Goal: Information Seeking & Learning: Learn about a topic

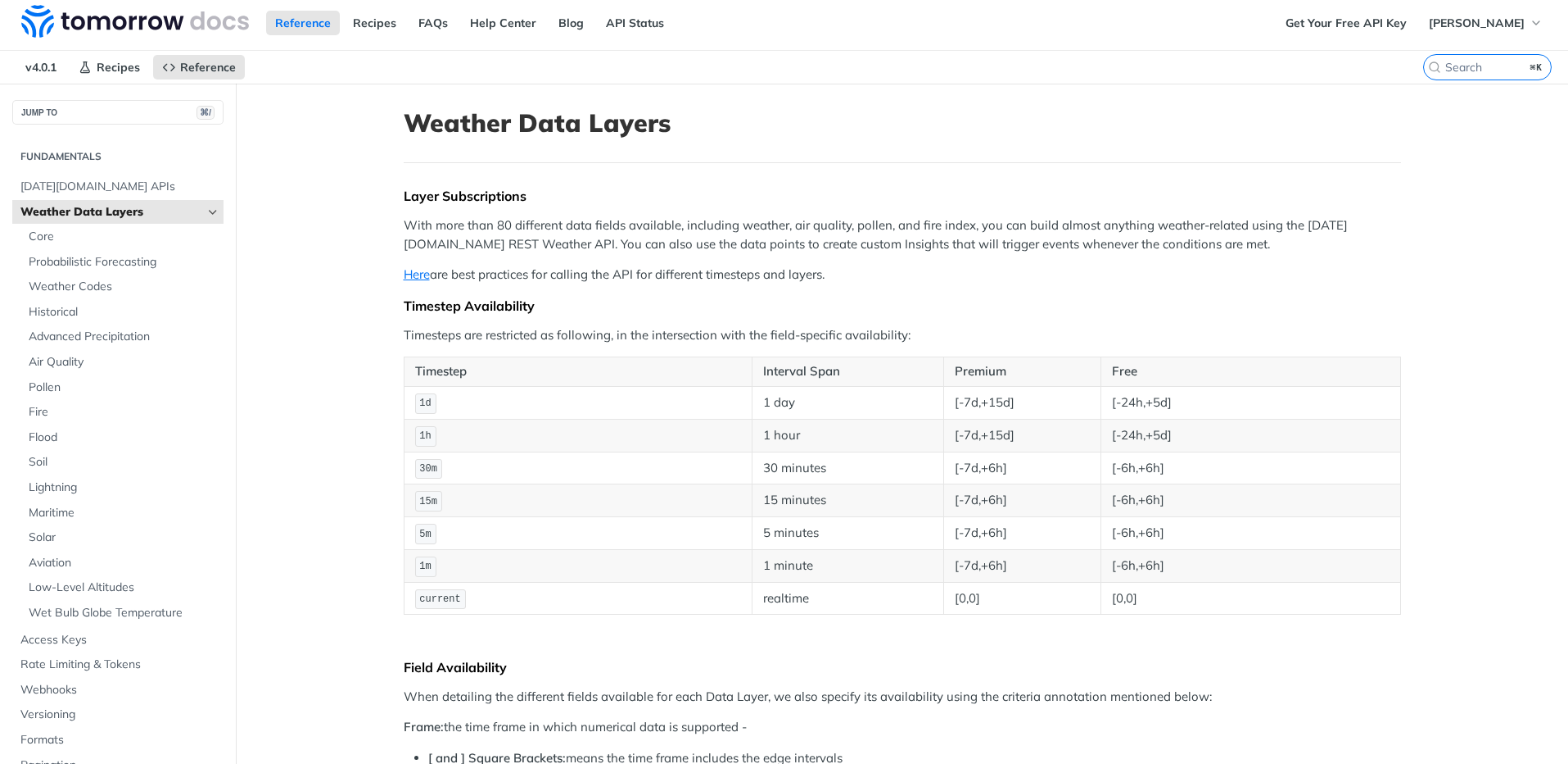
scroll to position [6, 0]
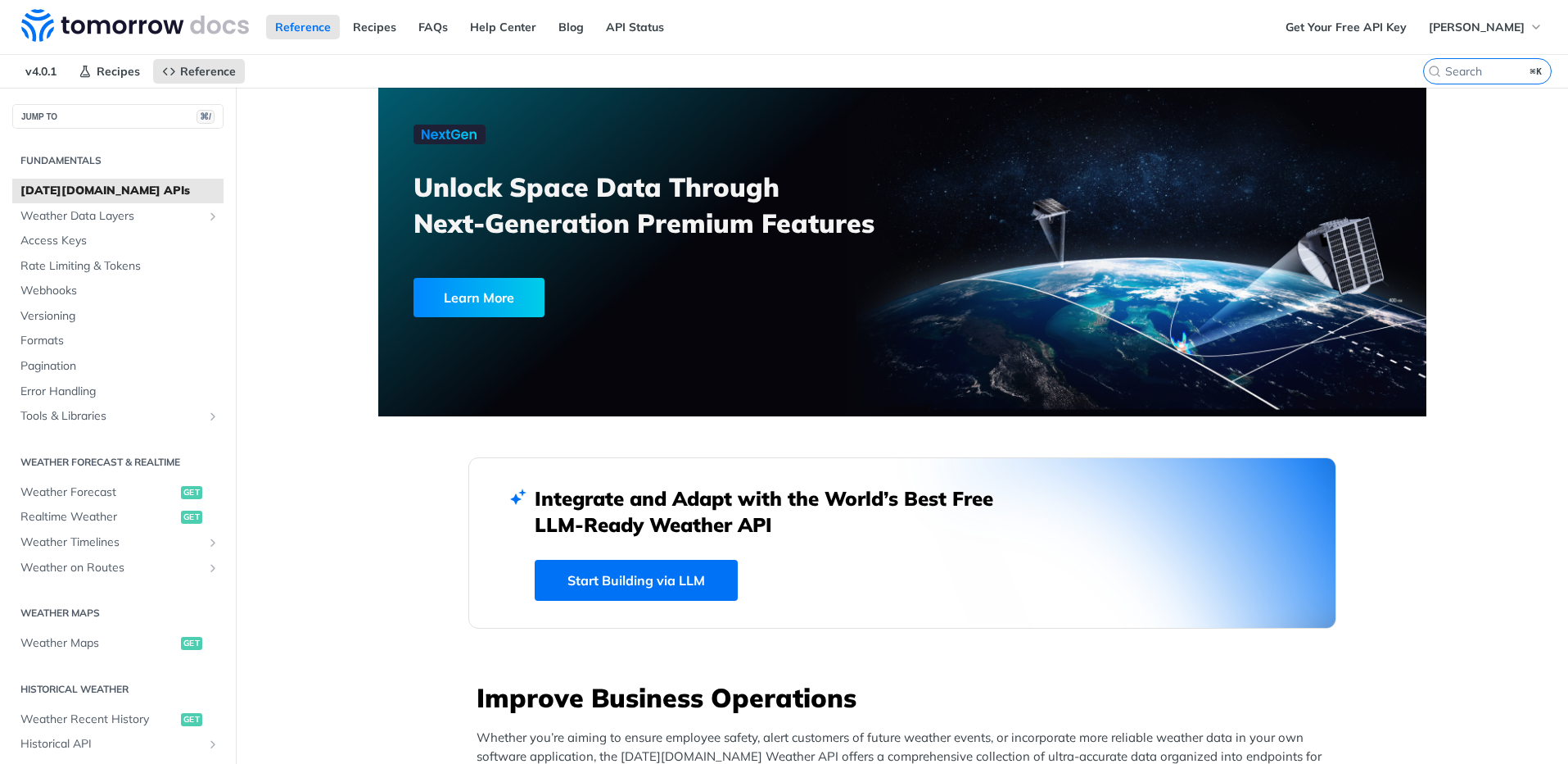
scroll to position [325, 0]
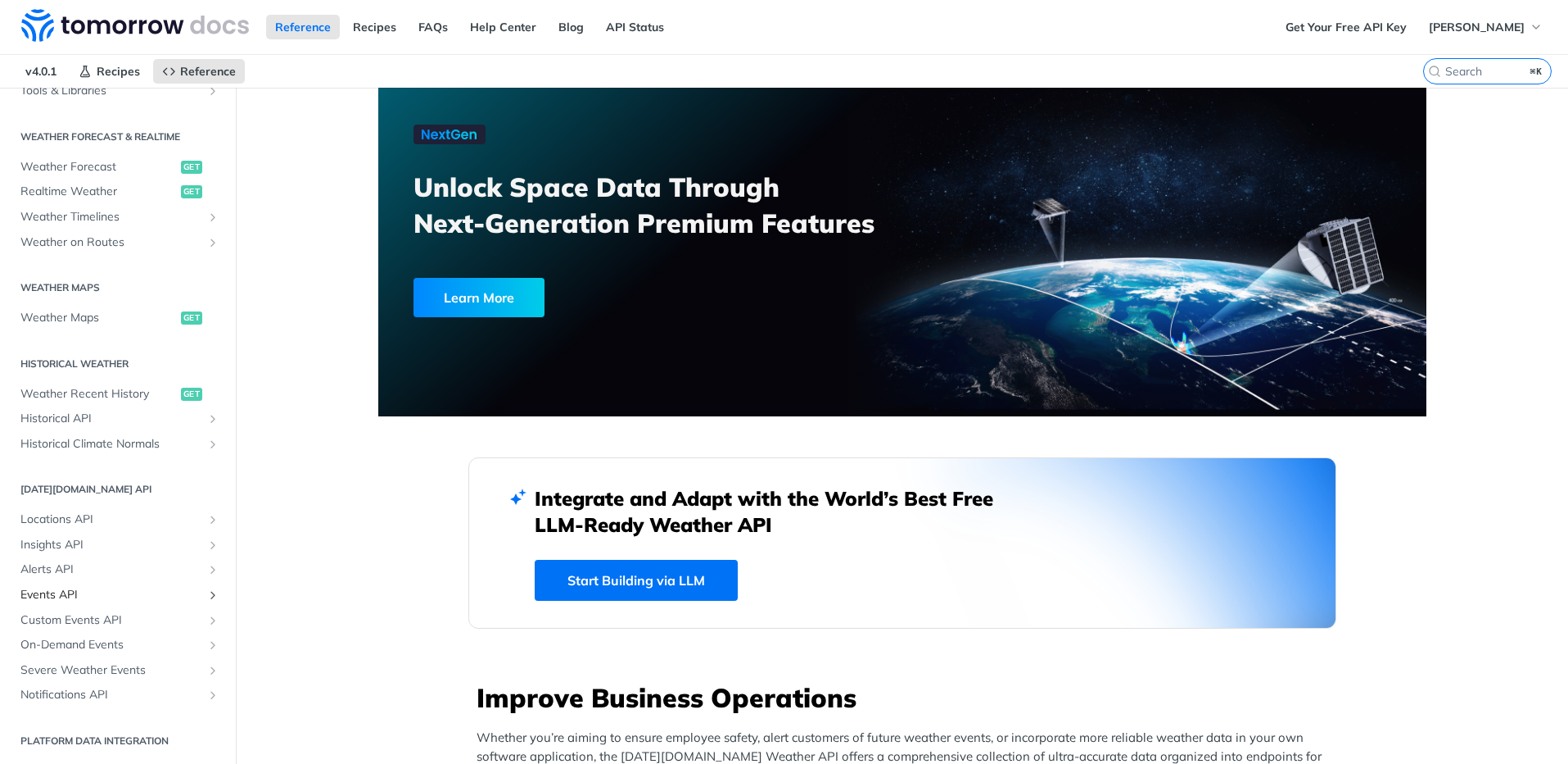
click at [118, 602] on span "Events API" at bounding box center [111, 595] width 182 height 16
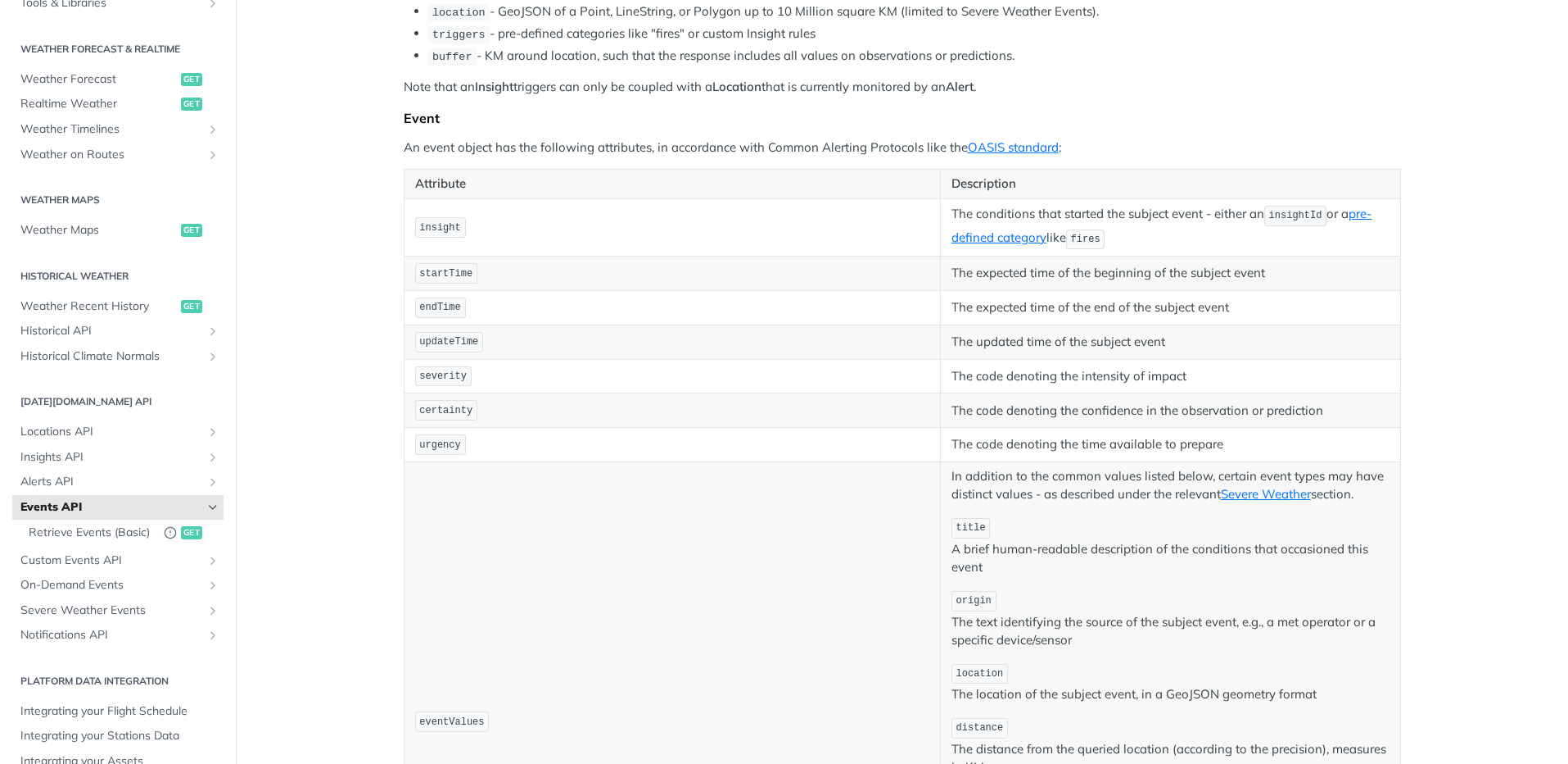
scroll to position [198, 0]
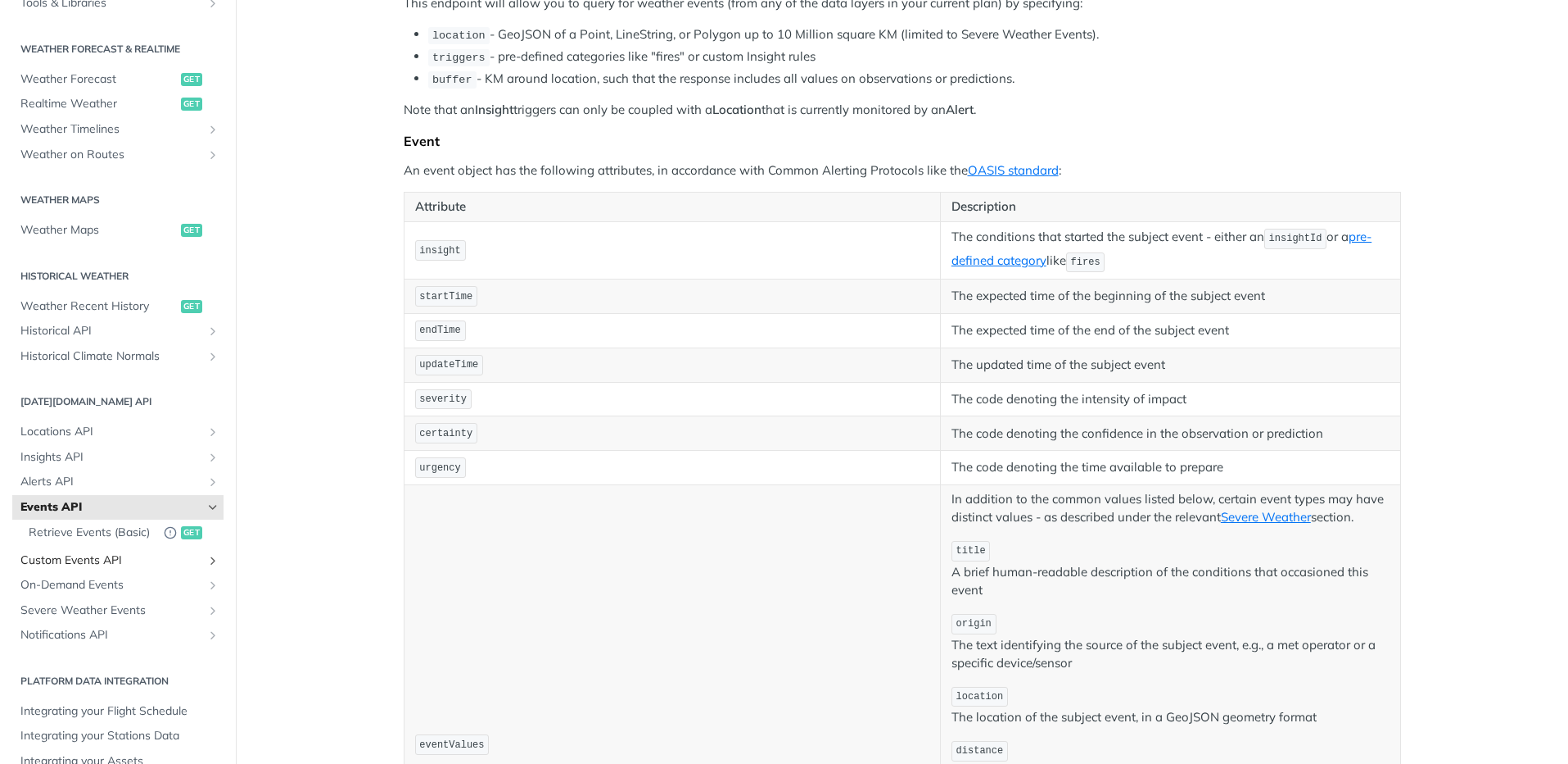
click at [130, 569] on span "Custom Events API" at bounding box center [111, 560] width 182 height 16
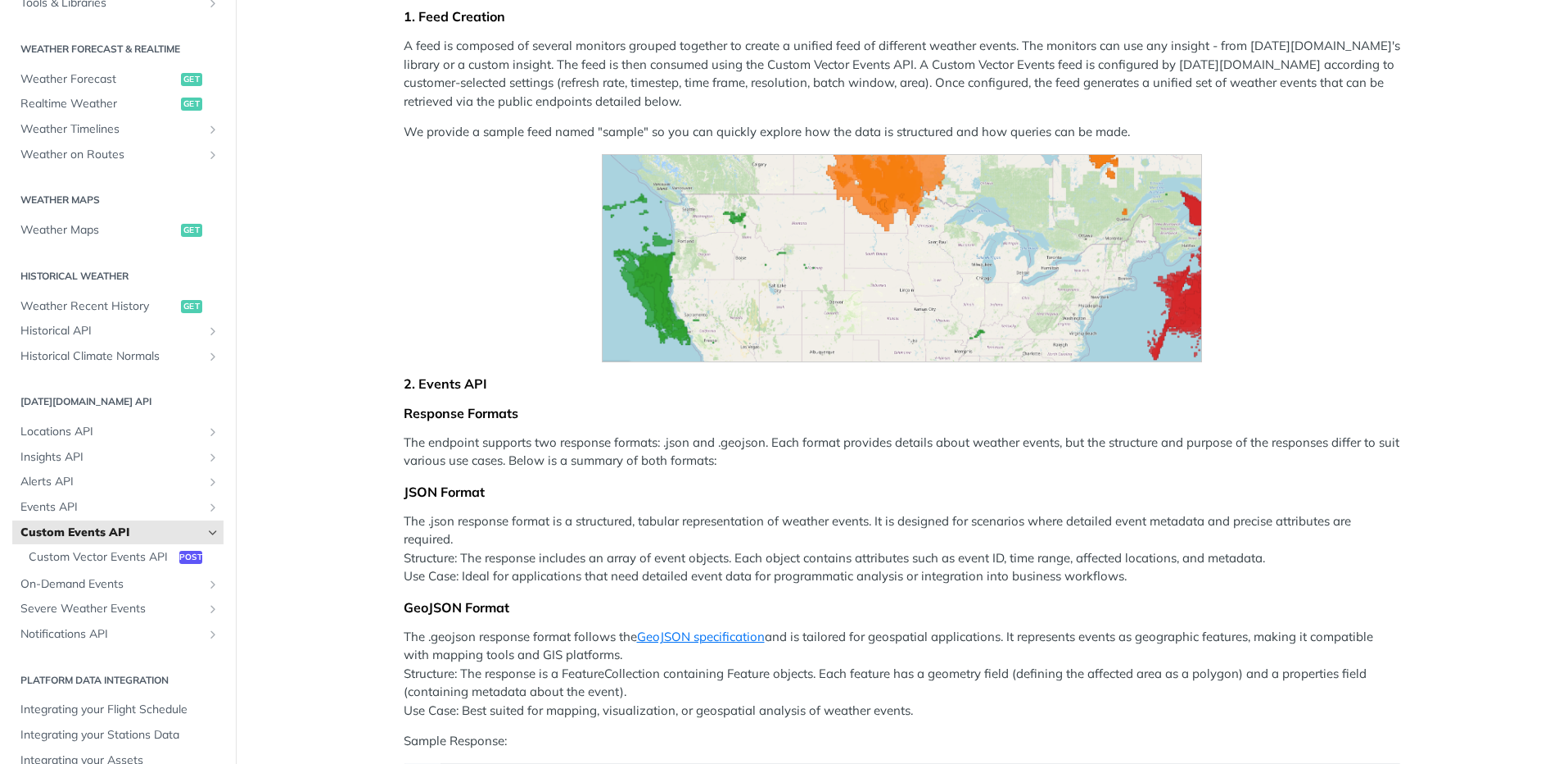
scroll to position [322, 0]
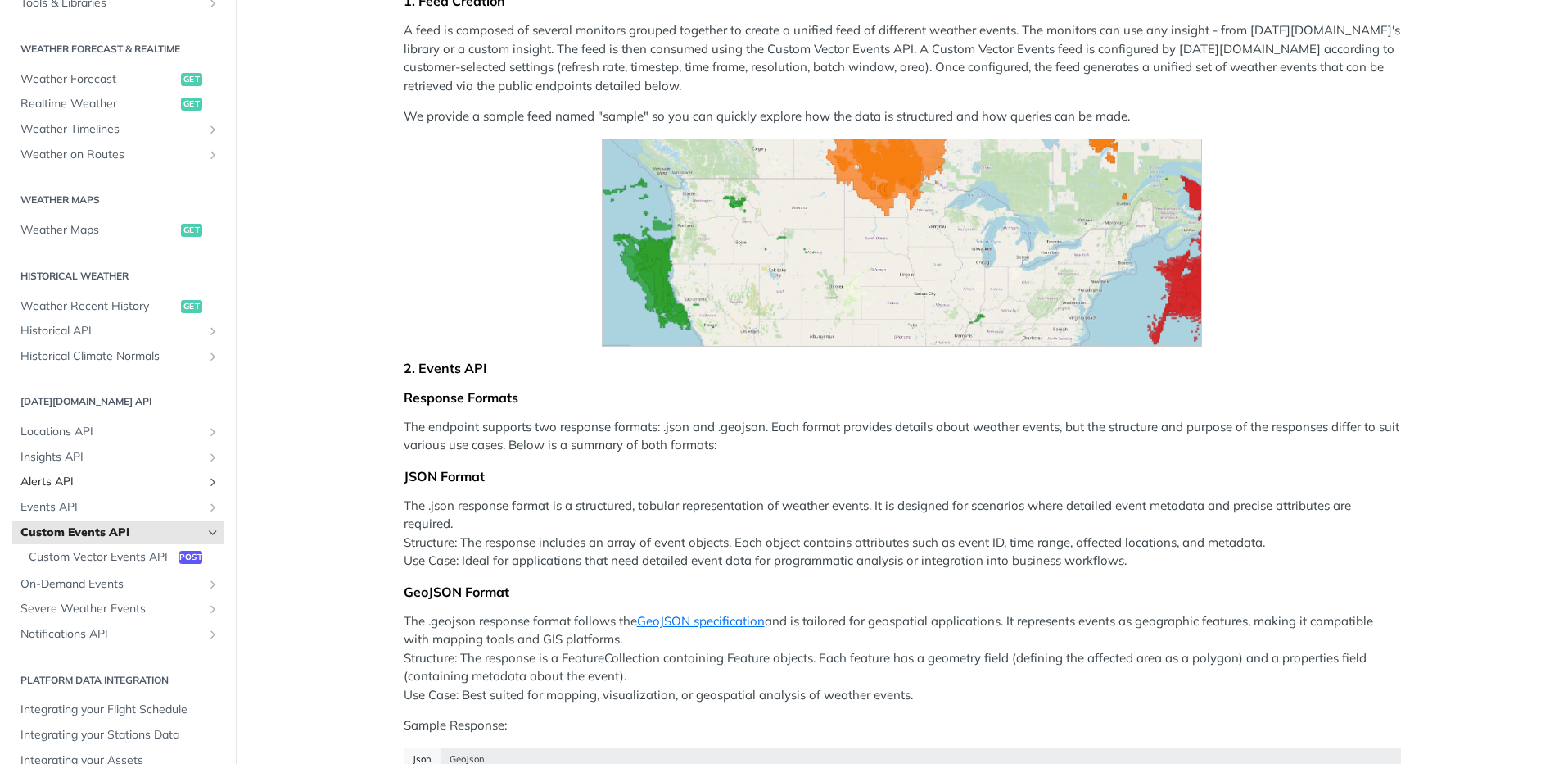
click at [78, 485] on span "Alerts API" at bounding box center [111, 481] width 182 height 16
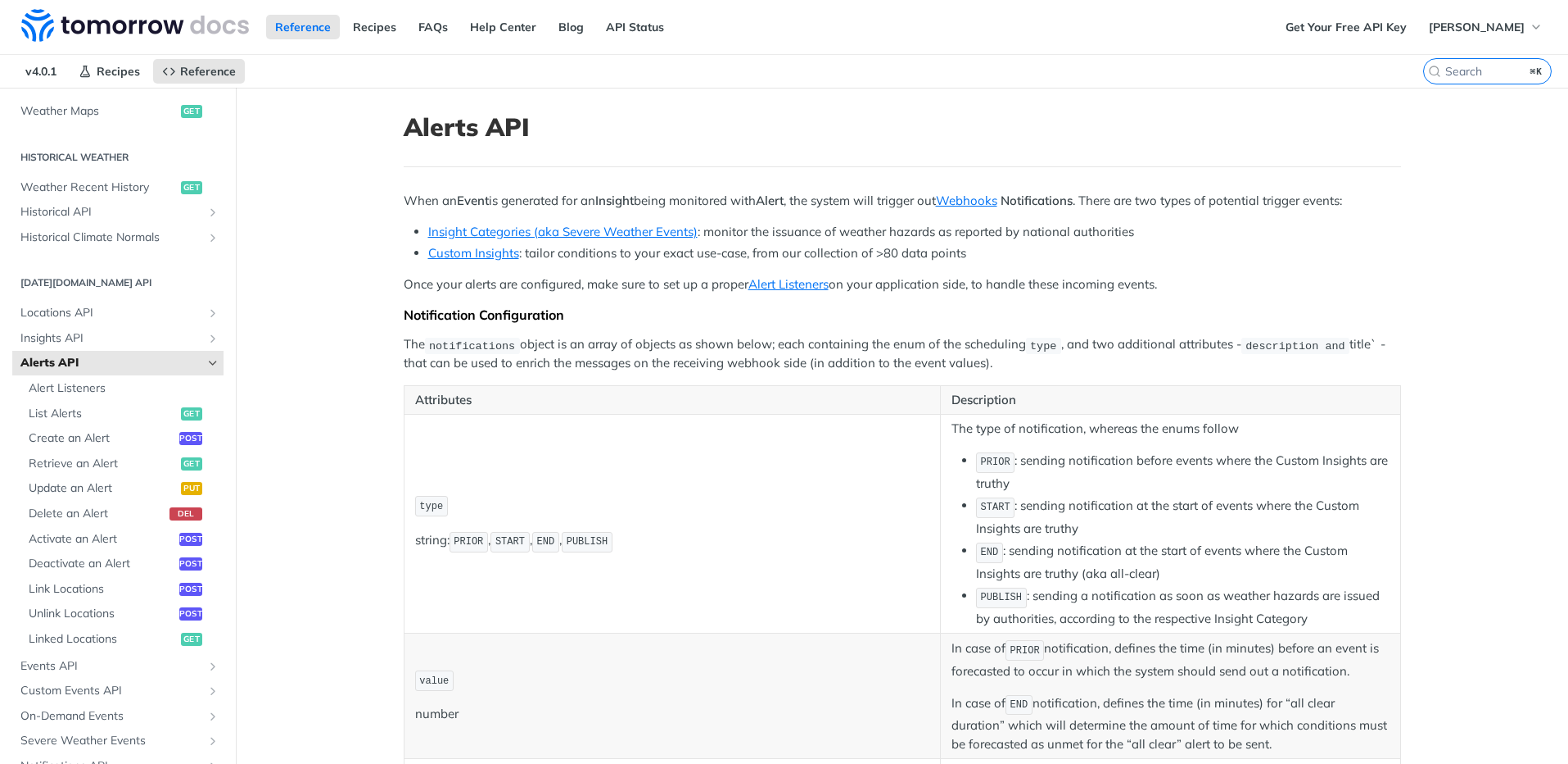
scroll to position [536, 0]
click at [207, 660] on icon "Show subpages for Events API" at bounding box center [213, 661] width 13 height 13
click at [207, 663] on icon "Hide subpages for Events API" at bounding box center [213, 661] width 13 height 13
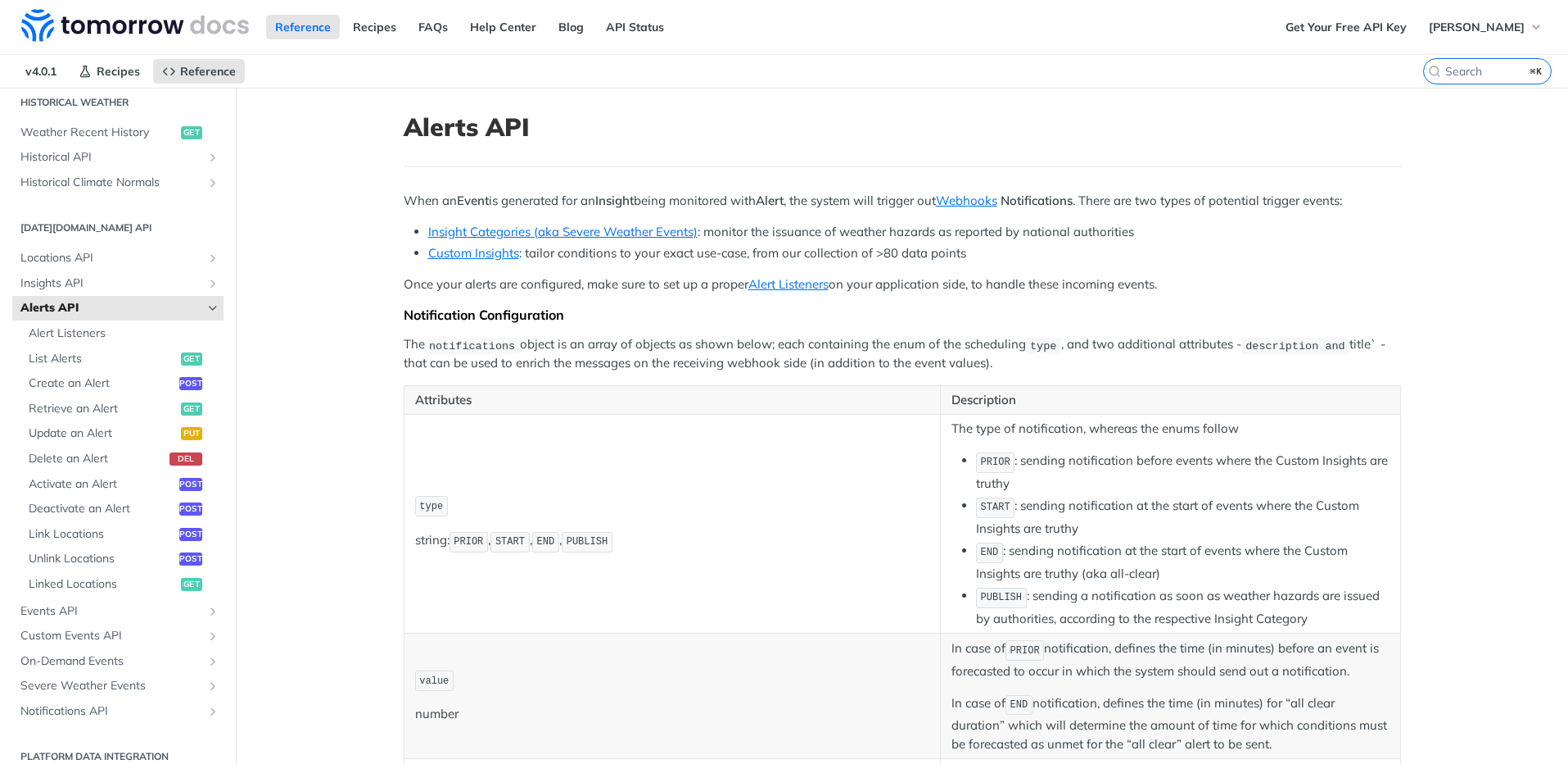
scroll to position [588, 0]
click at [207, 613] on icon "Show subpages for Events API" at bounding box center [213, 609] width 13 height 13
click at [207, 615] on icon "Hide subpages for Events API" at bounding box center [213, 609] width 13 height 13
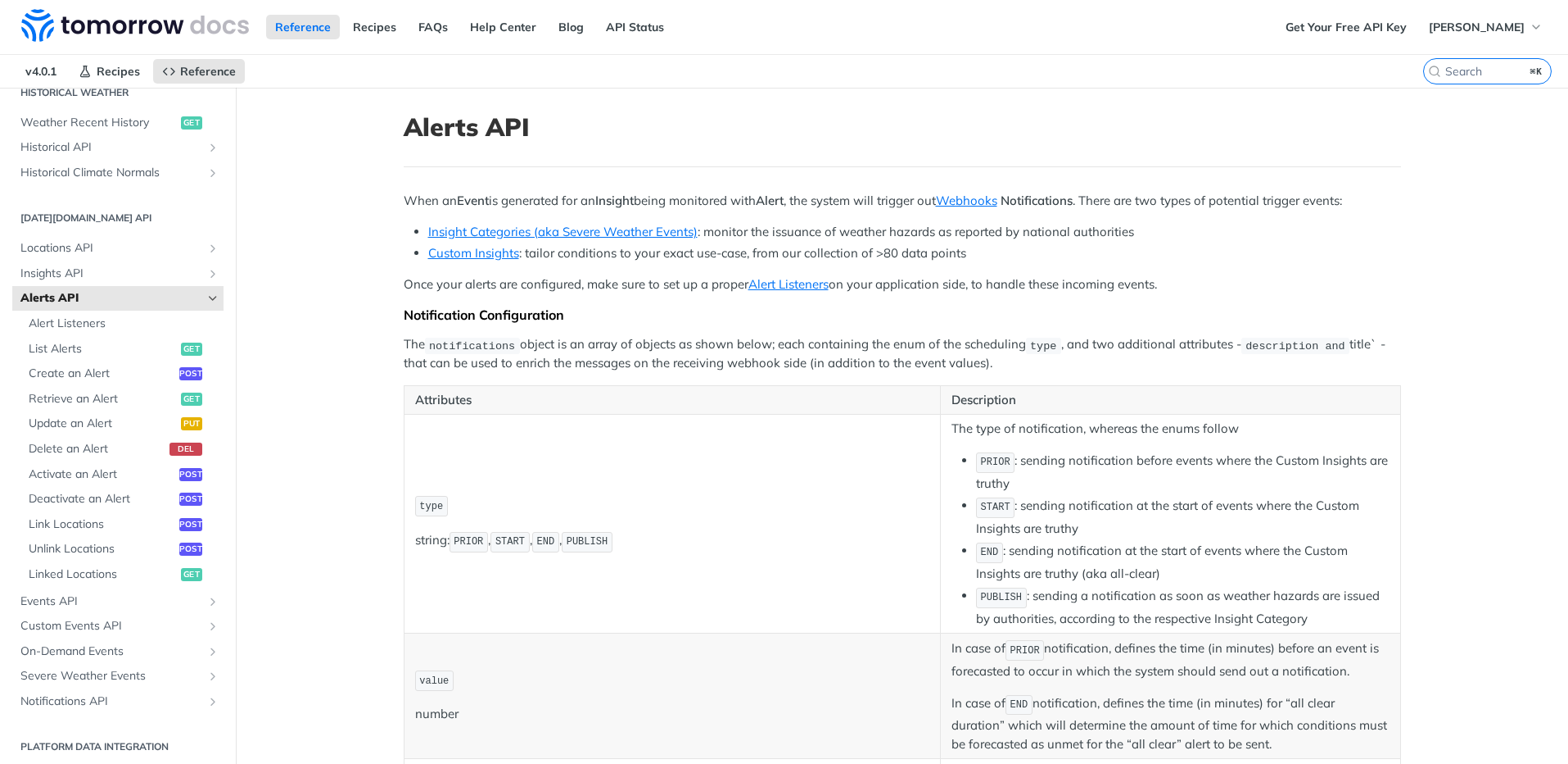
scroll to position [578, 0]
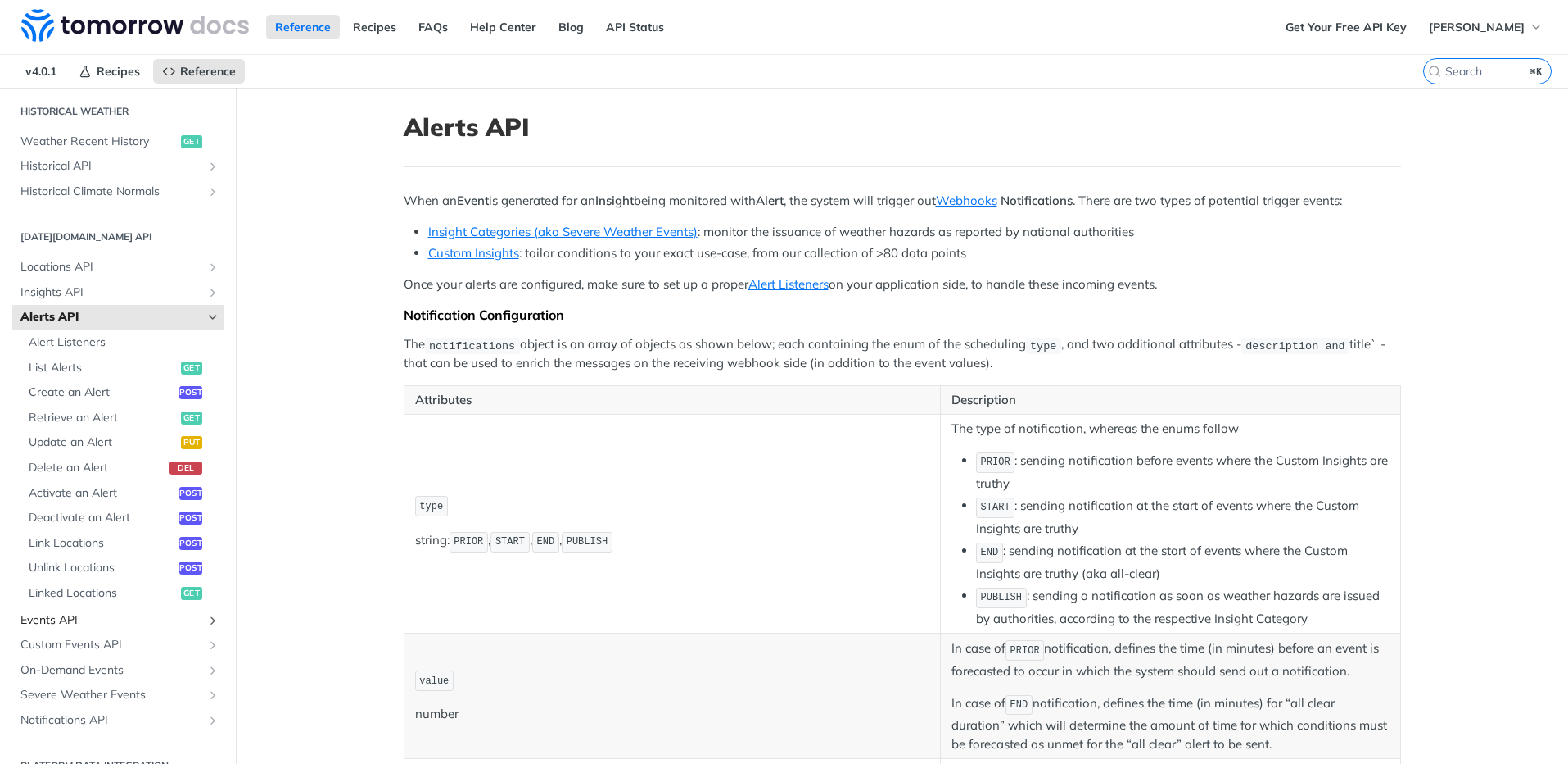
click at [60, 621] on span "Events API" at bounding box center [111, 620] width 182 height 16
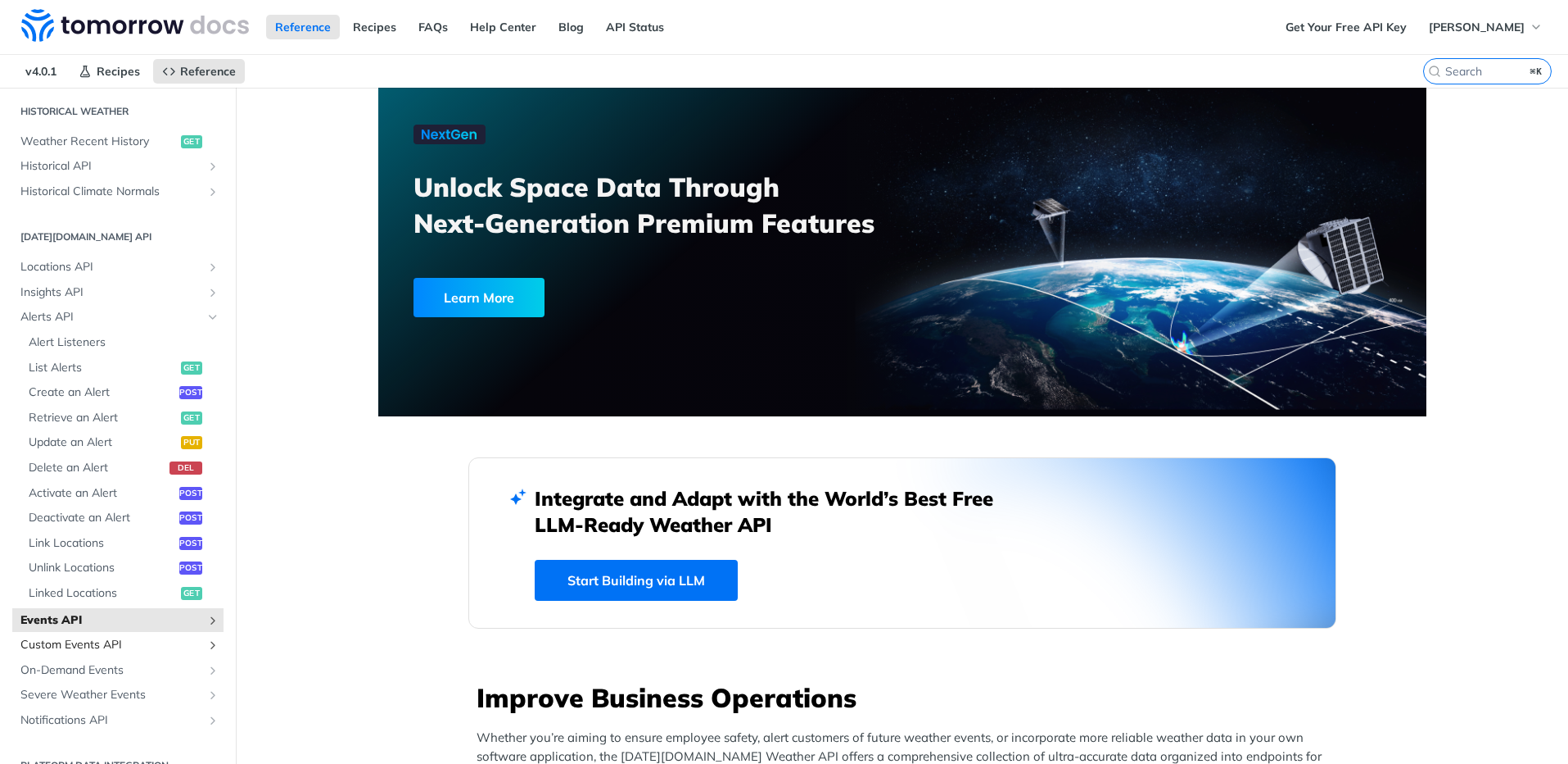
scroll to position [368, 0]
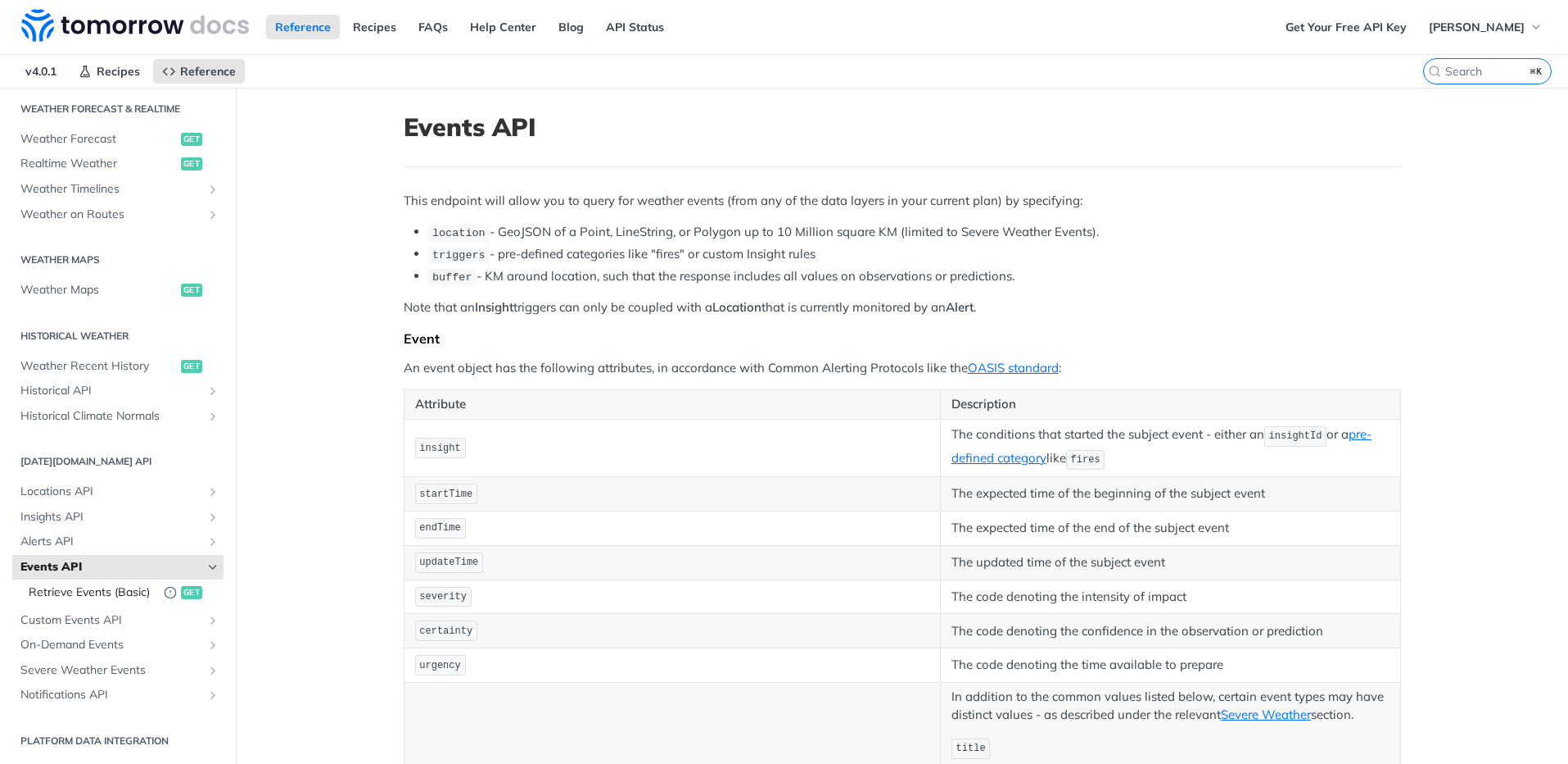
click at [59, 588] on span "Retrieve Events (Basic)" at bounding box center [92, 592] width 127 height 16
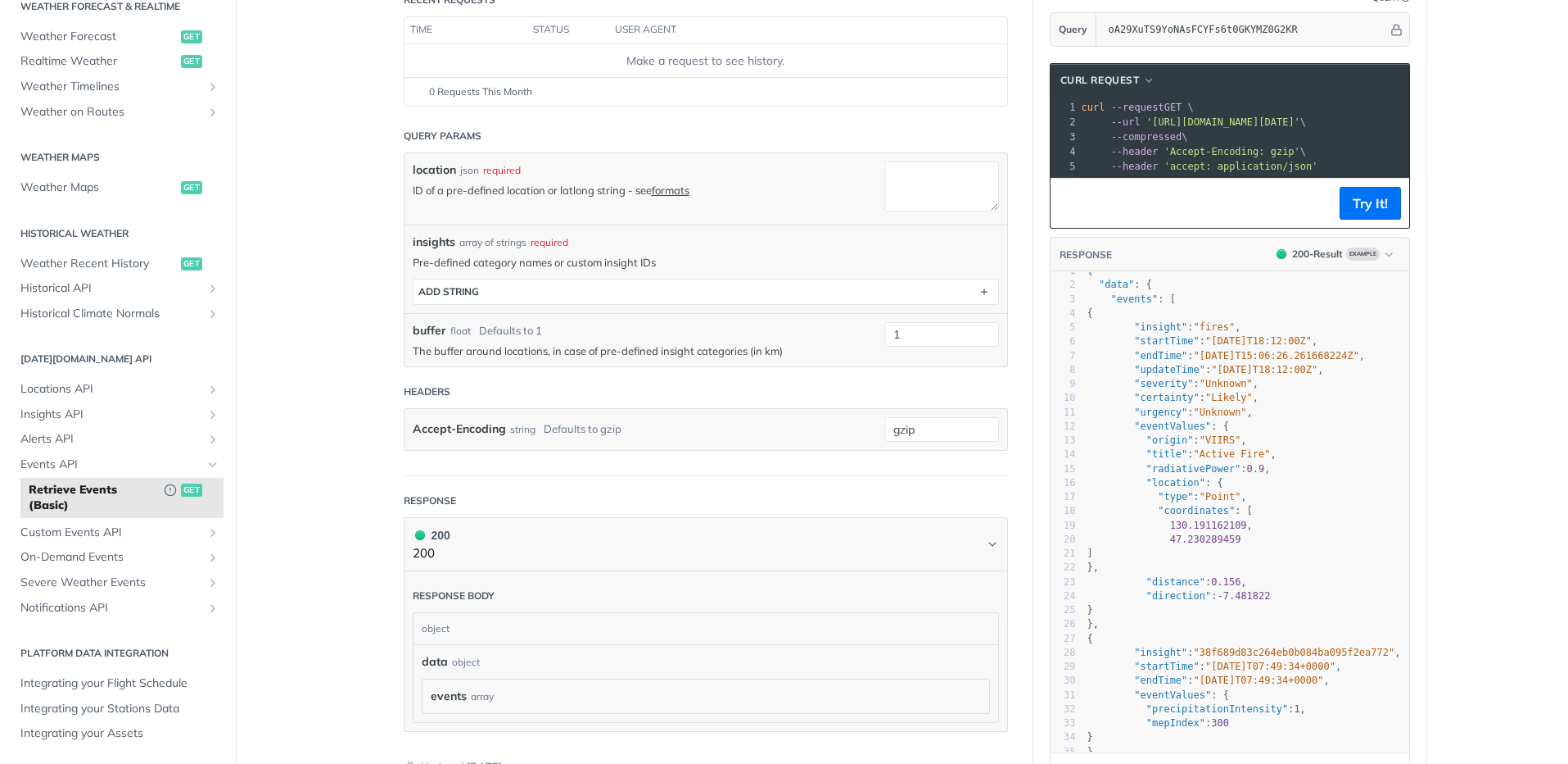
scroll to position [201, 0]
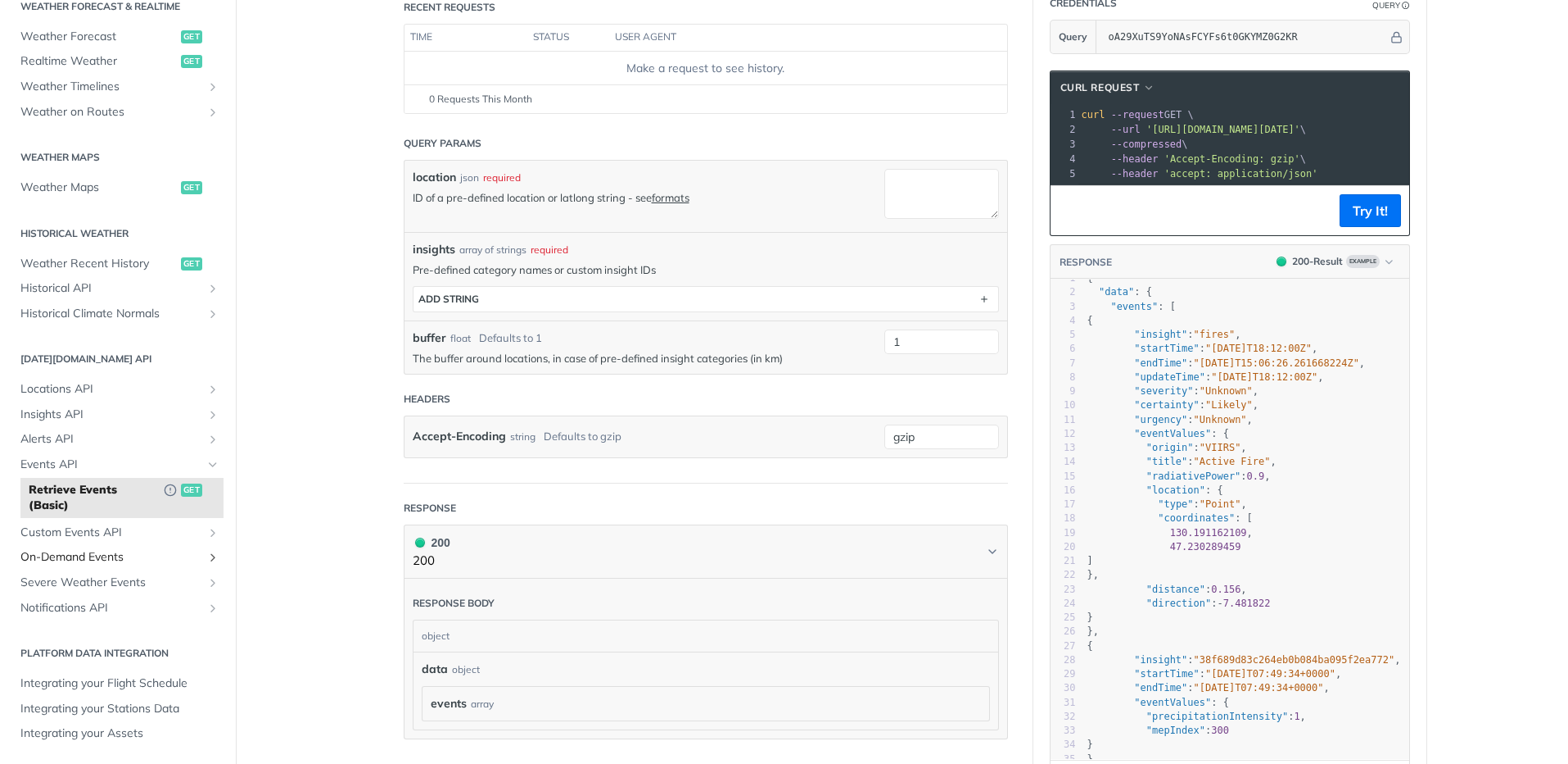
click at [109, 546] on link "On-Demand Events" at bounding box center [118, 557] width 211 height 25
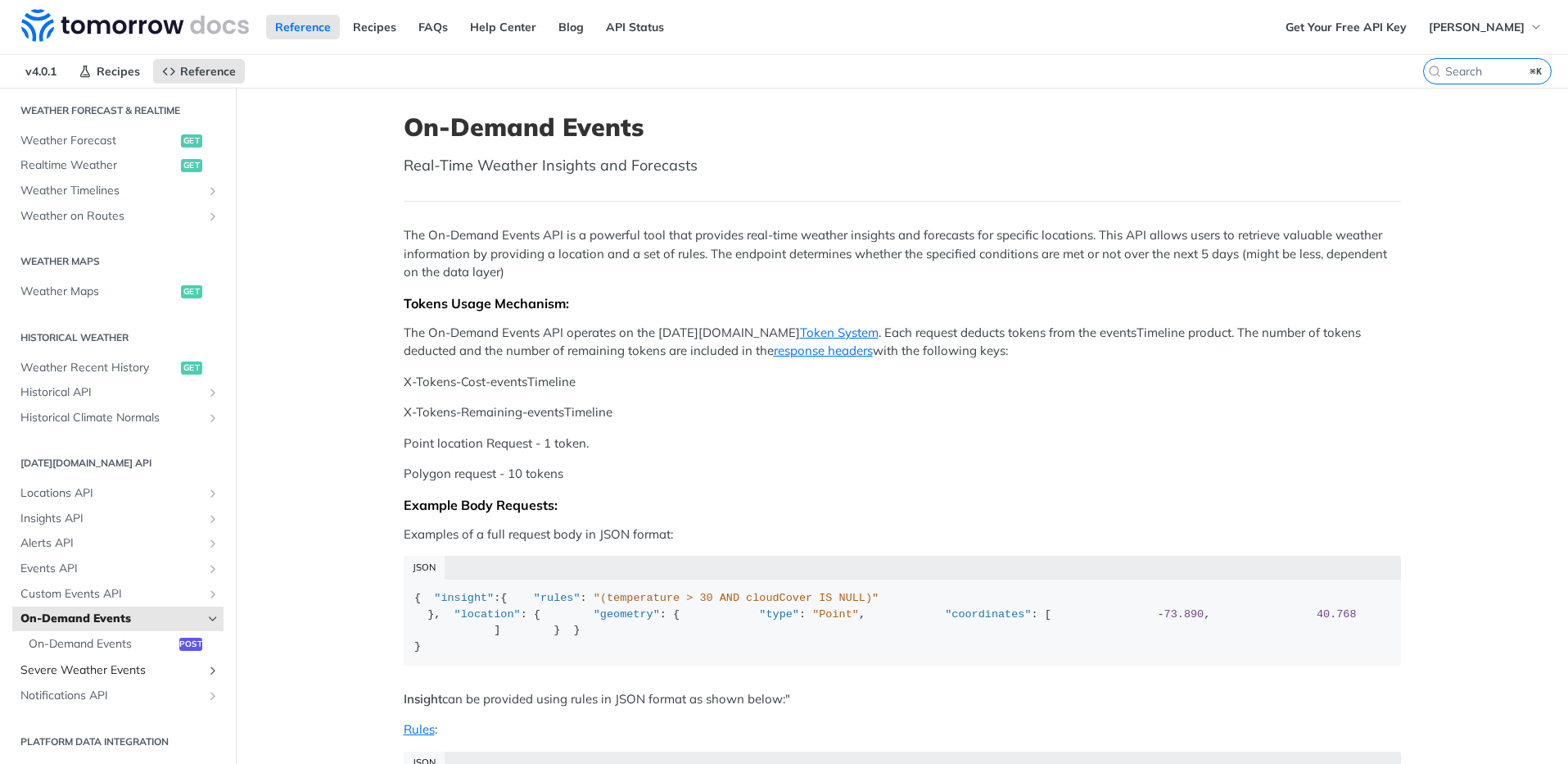
click at [99, 672] on span "Severe Weather Events" at bounding box center [111, 670] width 182 height 16
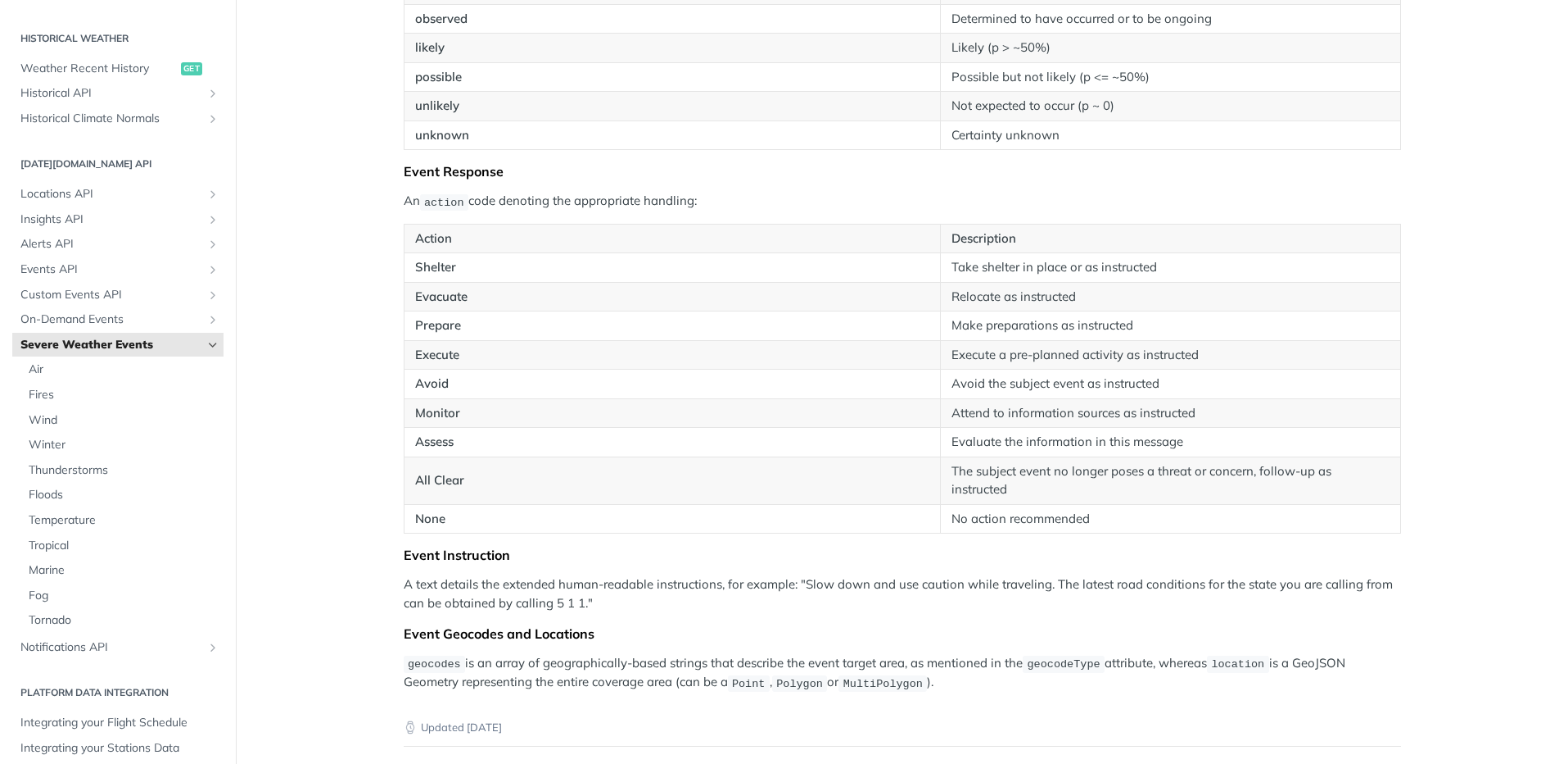
scroll to position [521, 0]
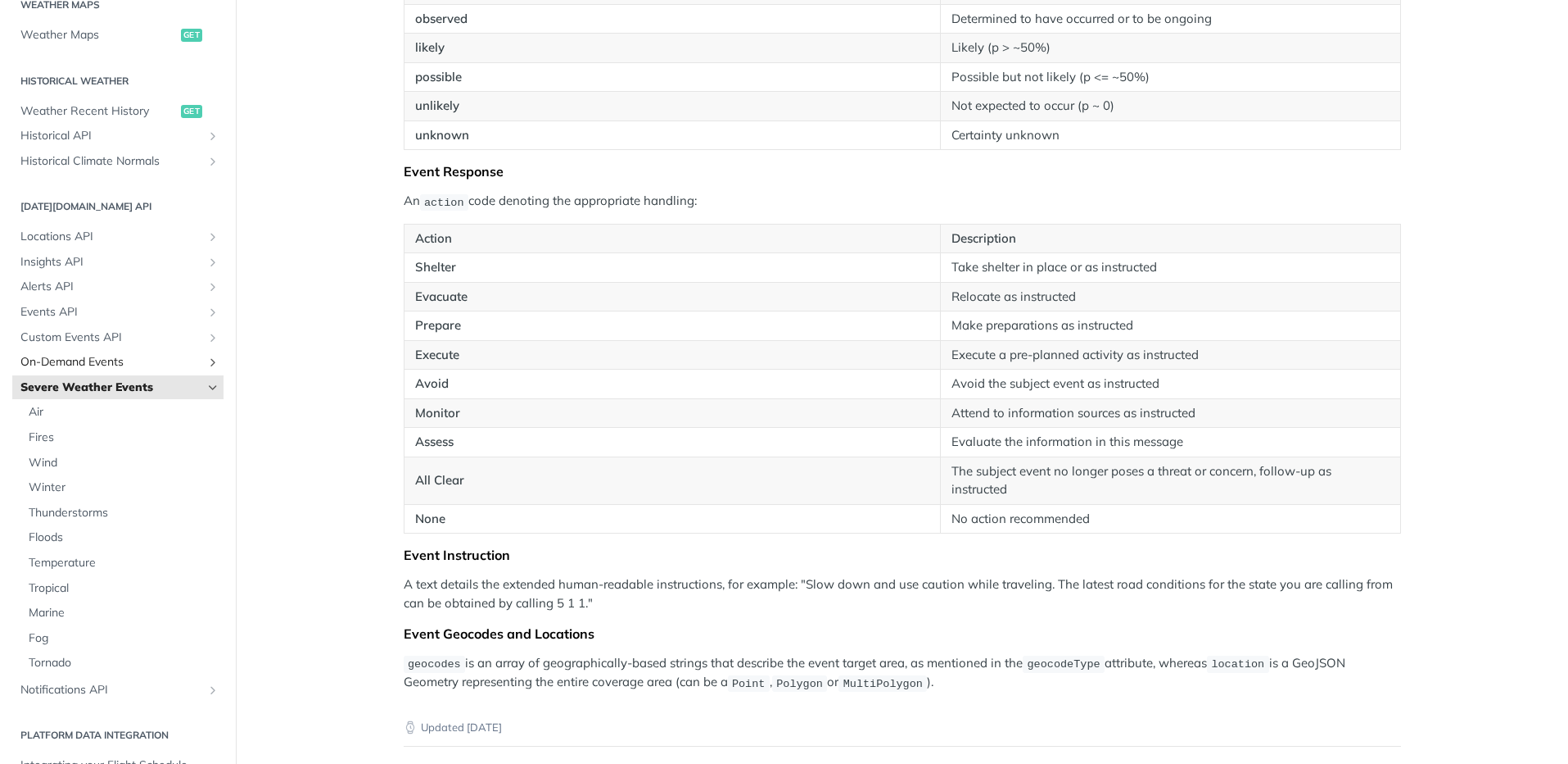
click at [128, 366] on span "On-Demand Events" at bounding box center [111, 362] width 182 height 16
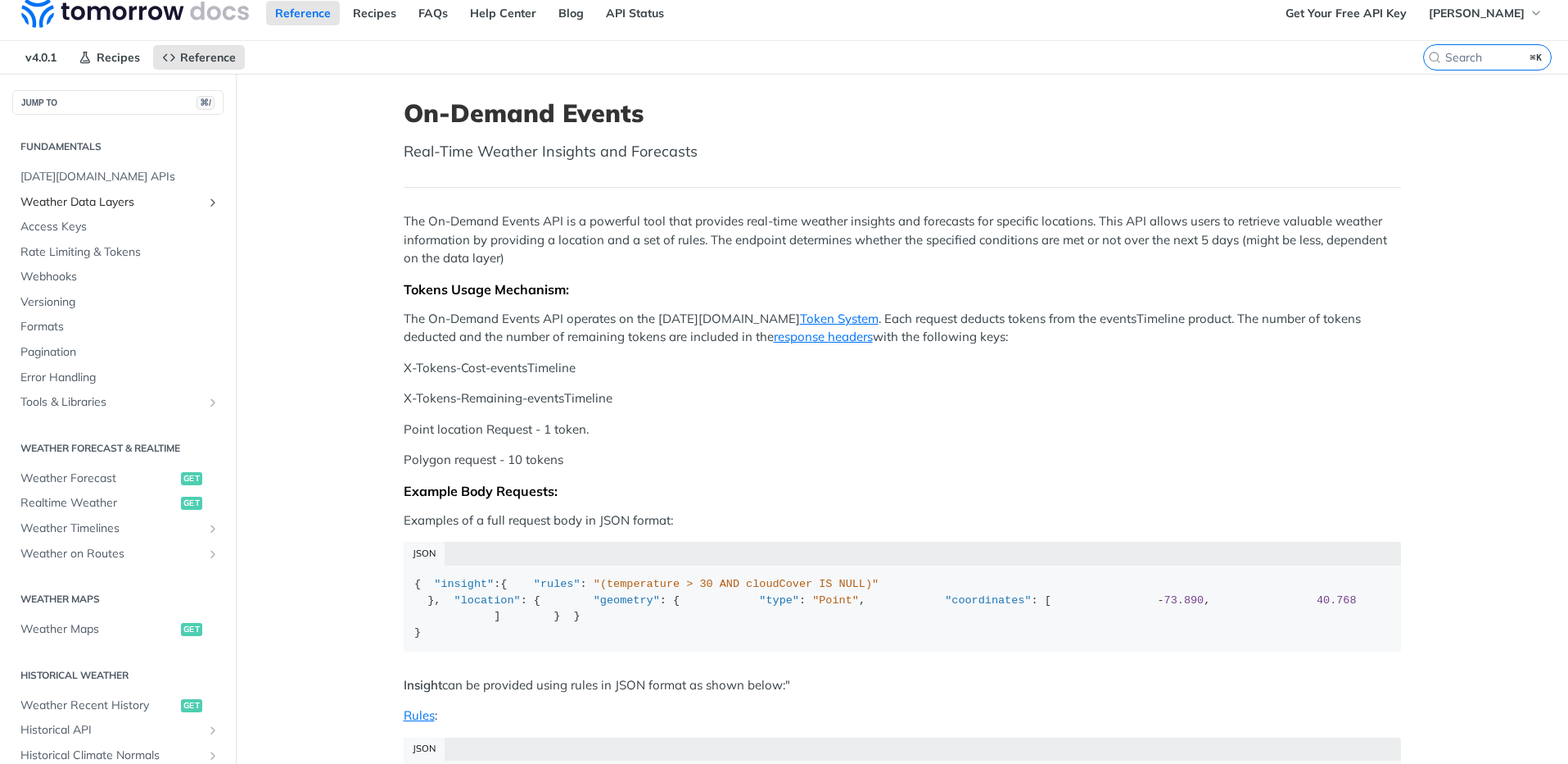
click at [99, 198] on span "Weather Data Layers" at bounding box center [111, 202] width 182 height 16
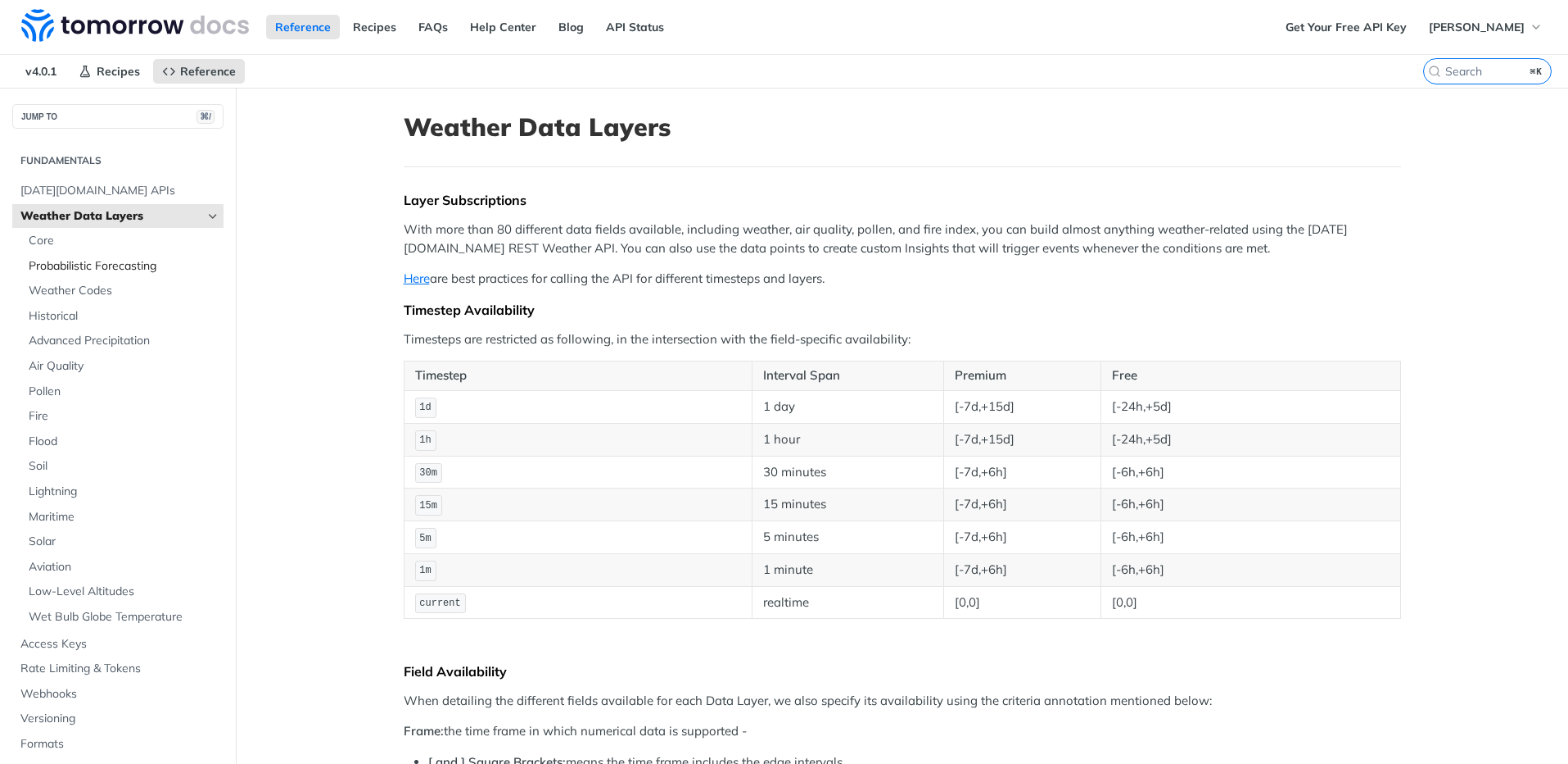
click at [91, 271] on span "Probabilistic Forecasting" at bounding box center [124, 267] width 191 height 16
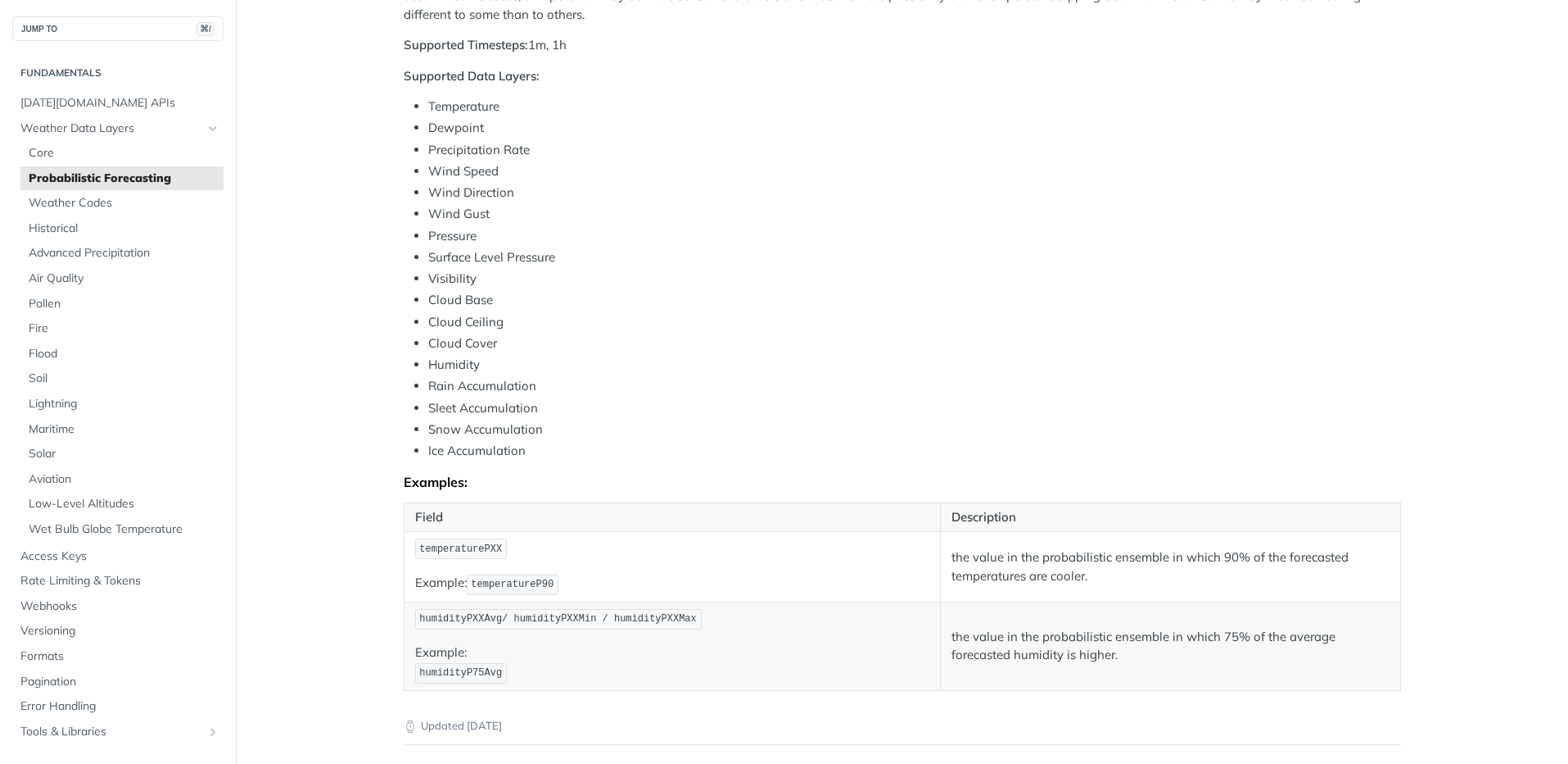
scroll to position [540, 0]
